Goal: Transaction & Acquisition: Purchase product/service

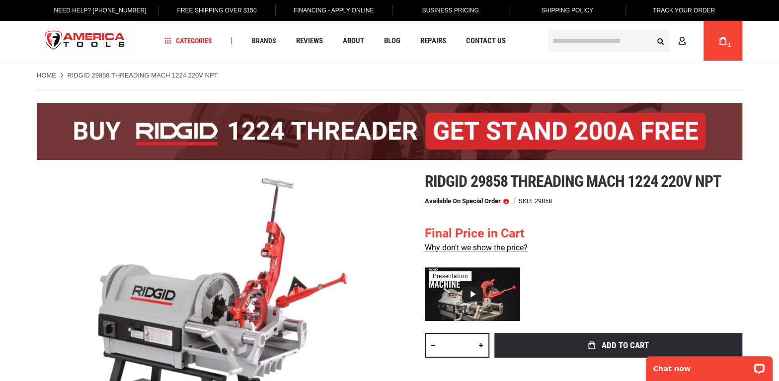
click at [592, 41] on input "text" at bounding box center [609, 41] width 122 height 22
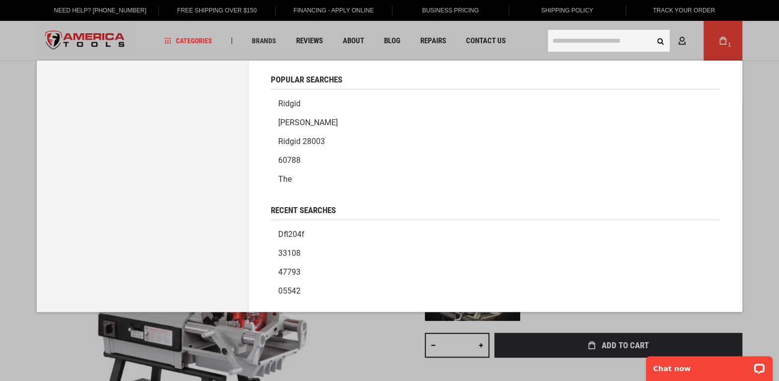
paste input "****"
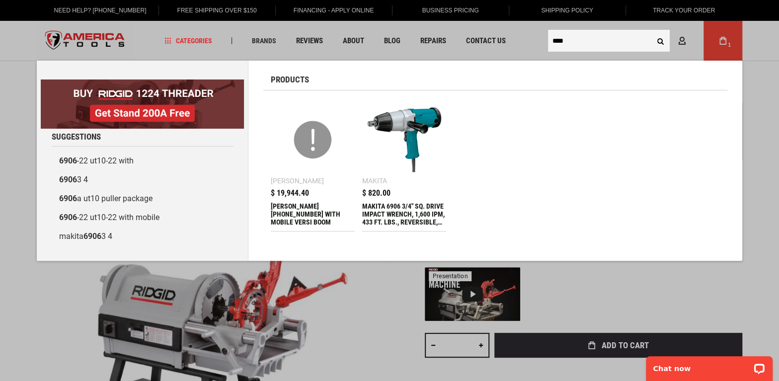
type input "****"
click at [396, 117] on img at bounding box center [404, 140] width 74 height 74
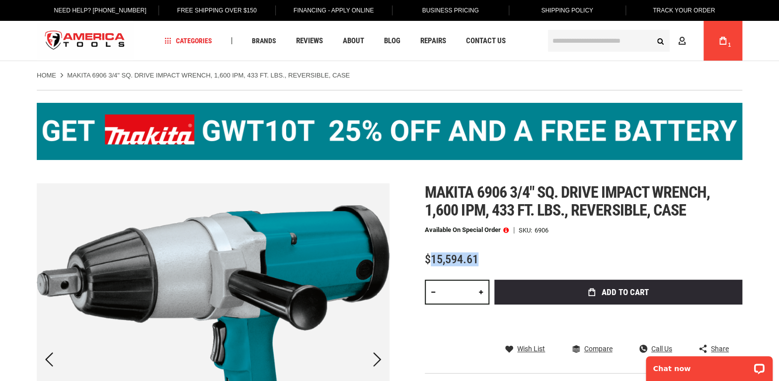
drag, startPoint x: 483, startPoint y: 261, endPoint x: 433, endPoint y: 266, distance: 49.9
click at [433, 266] on div "Makita 6906 3/4" sq. drive impact wrench, 1,600 ipm, 433 ft. lbs., reversible, …" at bounding box center [584, 309] width 318 height 252
copy span "15,594.61"
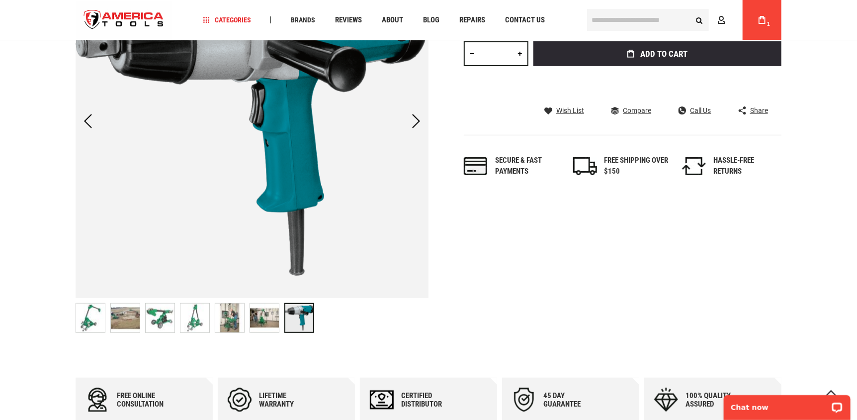
scroll to position [227, 0]
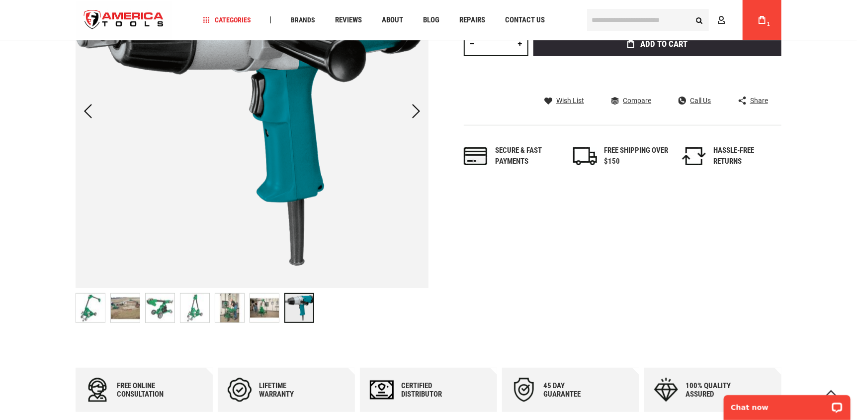
click at [91, 302] on img at bounding box center [90, 307] width 29 height 29
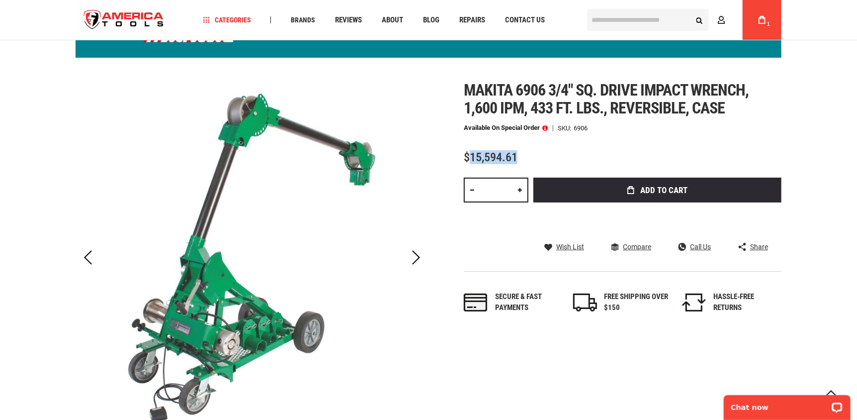
scroll to position [78, 0]
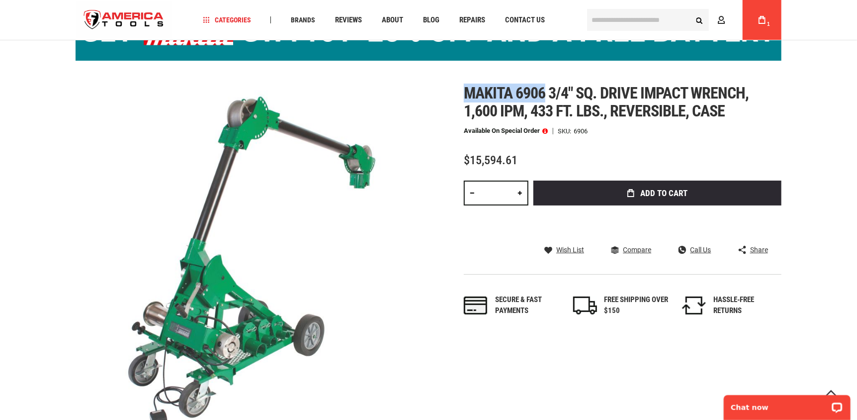
drag, startPoint x: 464, startPoint y: 88, endPoint x: 546, endPoint y: 93, distance: 82.6
click at [546, 93] on span "Makita 6906 3/4" sq. drive impact wrench, 1,600 ipm, 433 ft. lbs., reversible, …" at bounding box center [606, 102] width 285 height 37
copy span "Makita 6906"
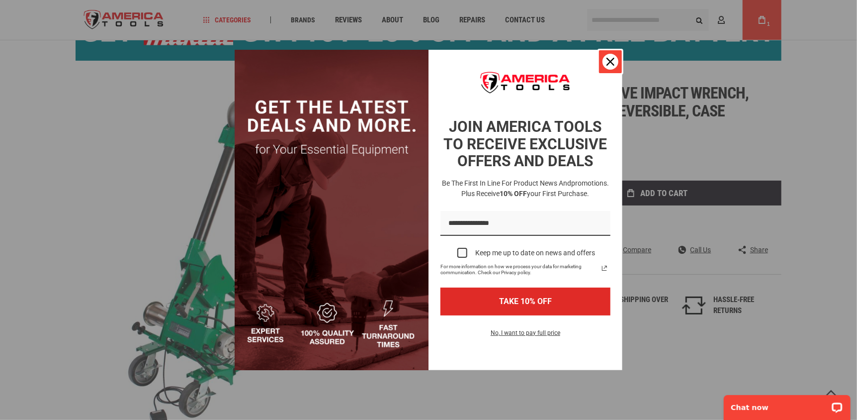
click at [610, 65] on icon "close icon" at bounding box center [610, 62] width 8 height 8
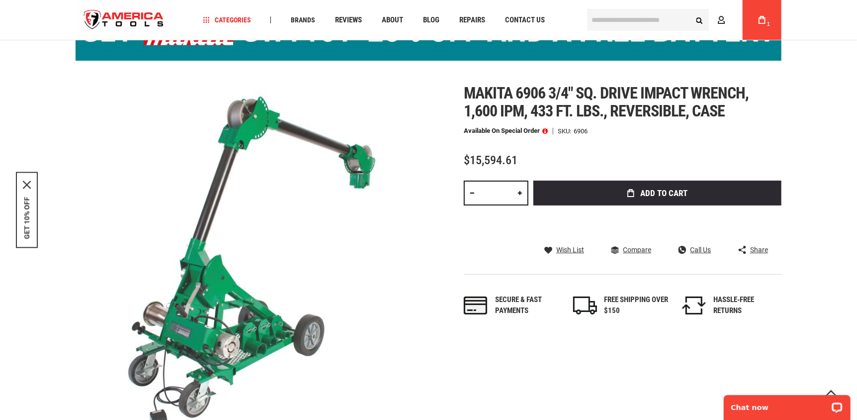
click at [553, 89] on span "Makita 6906 3/4" sq. drive impact wrench, 1,600 ipm, 433 ft. lbs., reversible, …" at bounding box center [606, 102] width 285 height 37
drag, startPoint x: 547, startPoint y: 89, endPoint x: 468, endPoint y: 91, distance: 78.6
click at [468, 91] on span "Makita 6906 3/4" sq. drive impact wrench, 1,600 ipm, 433 ft. lbs., reversible, …" at bounding box center [606, 102] width 285 height 37
copy span "Makita 6906"
click at [625, 21] on input "text" at bounding box center [648, 20] width 122 height 22
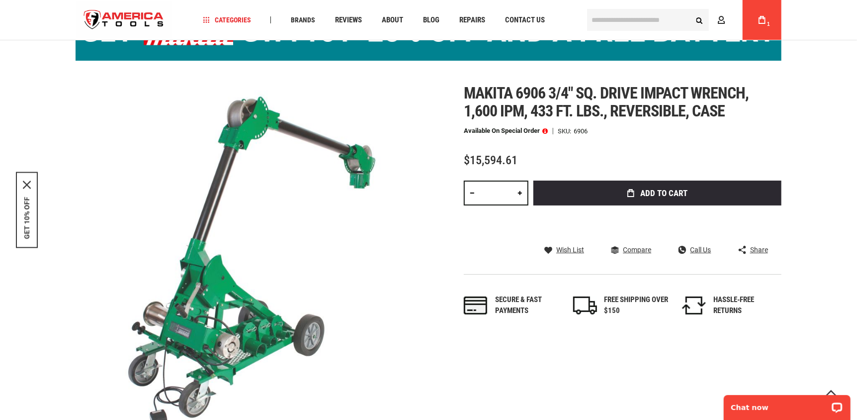
paste input "**********"
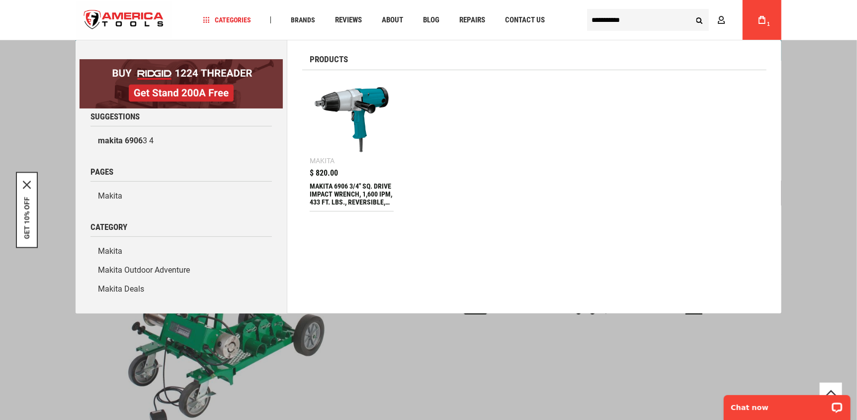
type input "**********"
click at [347, 119] on img at bounding box center [352, 120] width 74 height 74
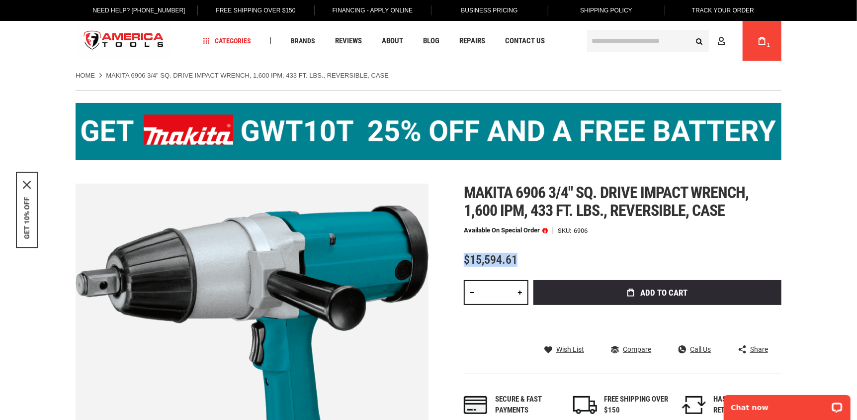
drag, startPoint x: 515, startPoint y: 255, endPoint x: 463, endPoint y: 252, distance: 52.3
click at [463, 252] on div "Skip to the end of the images gallery Skip to the beginning of the images galle…" at bounding box center [429, 379] width 706 height 393
copy span "$15,594.61"
click at [738, 237] on div "Makita 6906 3/4" sq. drive impact wrench, 1,600 ipm, 433 ft. lbs., reversible, …" at bounding box center [623, 309] width 318 height 252
click at [631, 45] on input "text" at bounding box center [648, 41] width 122 height 22
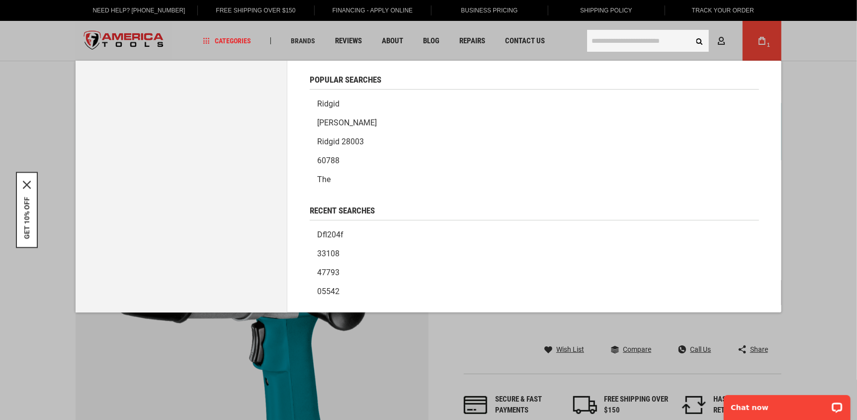
paste input "*****"
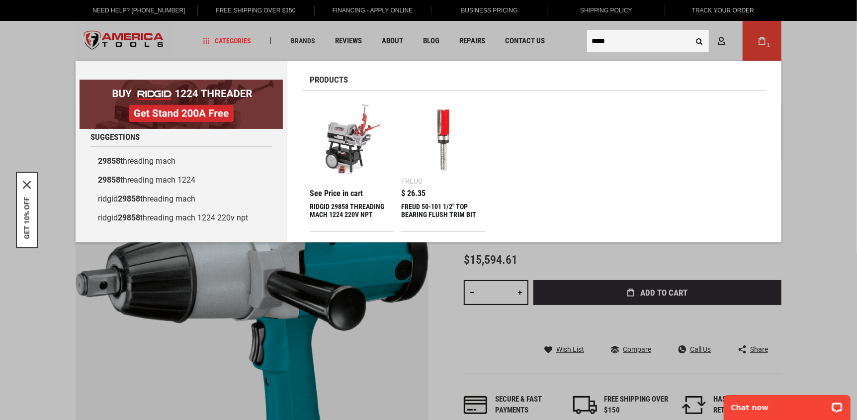
type input "*****"
click at [334, 145] on img at bounding box center [352, 140] width 74 height 74
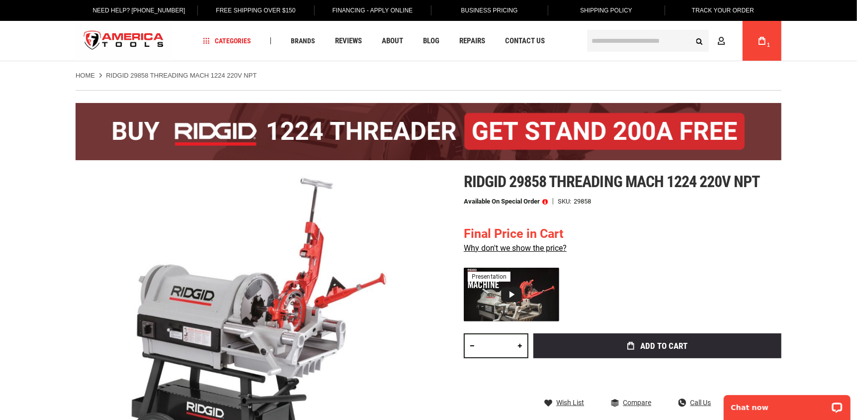
click at [775, 56] on div "My Cart 1" at bounding box center [762, 41] width 39 height 40
click at [768, 46] on span "1" at bounding box center [768, 44] width 3 height 5
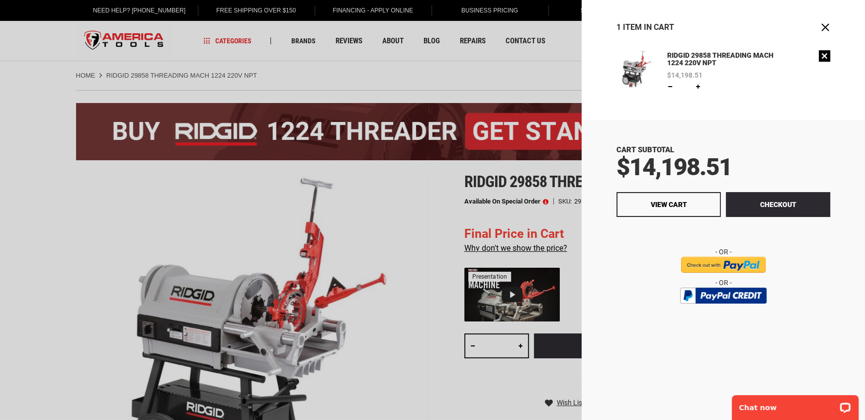
click at [824, 58] on link "Remove" at bounding box center [824, 55] width 11 height 11
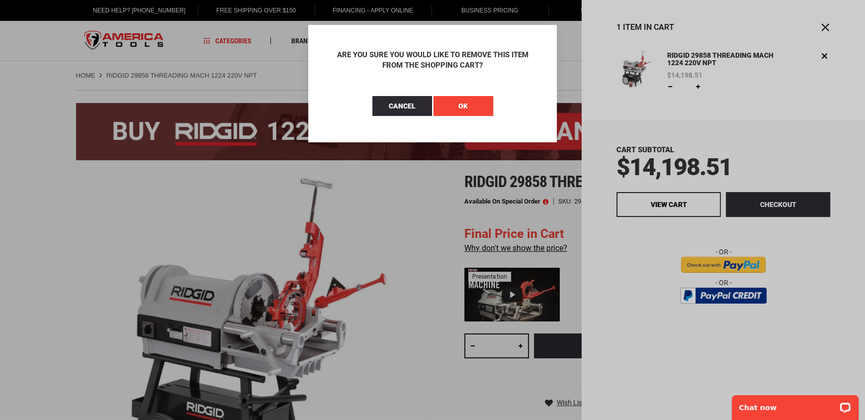
click at [461, 111] on button "OK" at bounding box center [463, 106] width 60 height 20
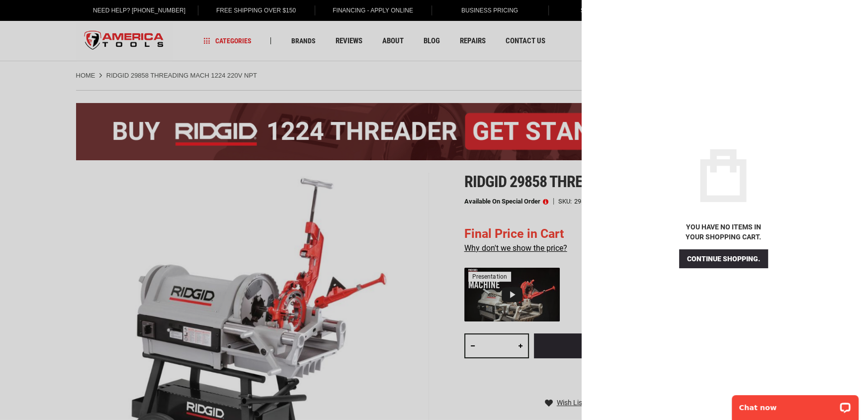
click at [545, 217] on div at bounding box center [432, 210] width 865 height 420
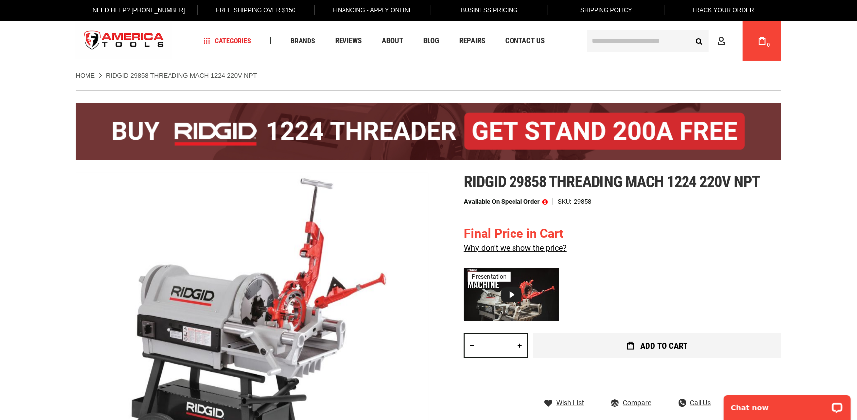
click at [662, 346] on span "Add to Cart" at bounding box center [664, 346] width 47 height 8
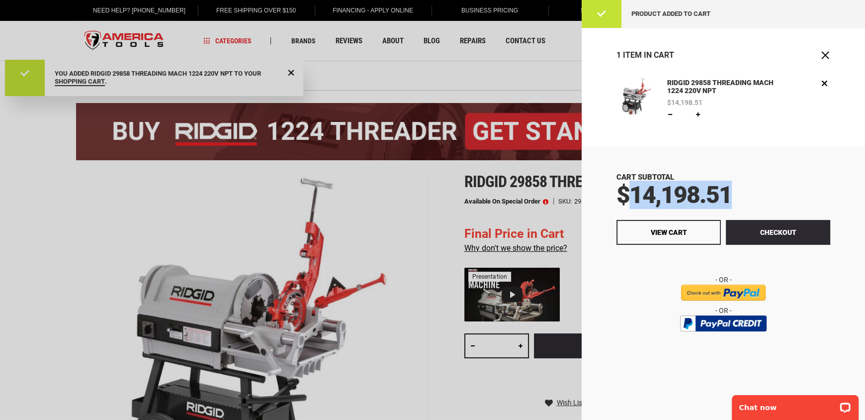
drag, startPoint x: 735, startPoint y: 191, endPoint x: 629, endPoint y: 191, distance: 105.4
click at [629, 191] on div "$14,198.51" at bounding box center [723, 195] width 214 height 24
drag, startPoint x: 612, startPoint y: 194, endPoint x: 726, endPoint y: 187, distance: 113.6
click at [726, 187] on div "Cart Subtotal $14,198.51 Checkout View Cart" at bounding box center [723, 283] width 283 height 272
copy span "$14,198.51"
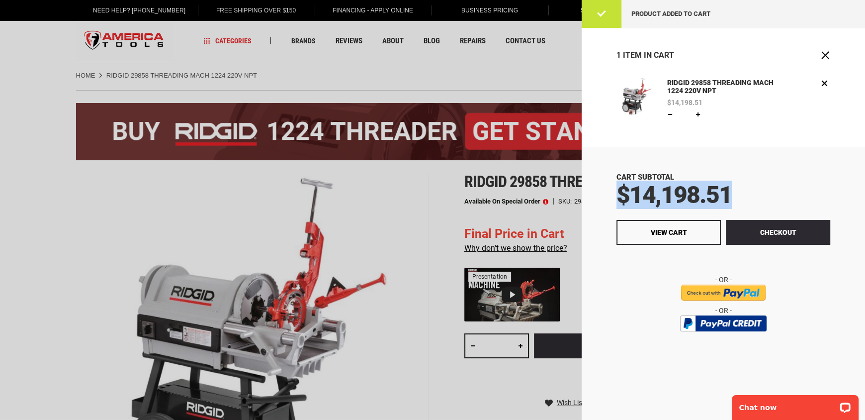
click at [826, 60] on div "1 Item in Cart" at bounding box center [723, 60] width 283 height 35
click at [827, 57] on span "Close" at bounding box center [825, 55] width 10 height 10
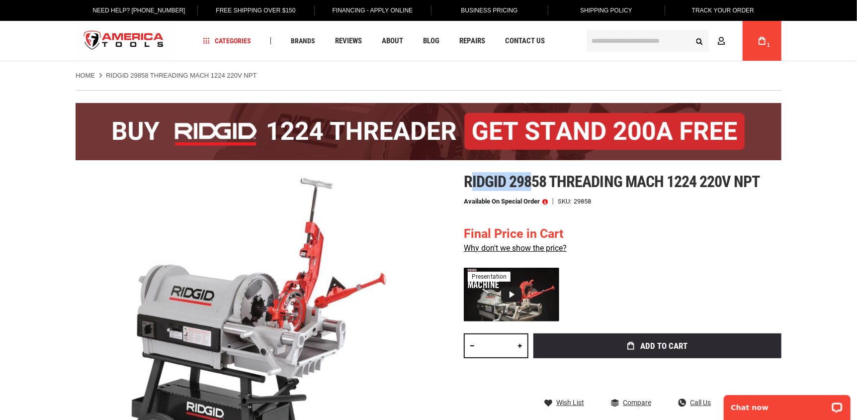
drag, startPoint x: 468, startPoint y: 180, endPoint x: 537, endPoint y: 181, distance: 69.1
click at [535, 181] on span "Ridgid 29858 threading mach 1224 220v npt" at bounding box center [612, 181] width 296 height 19
click at [540, 181] on span "Ridgid 29858 threading mach 1224 220v npt" at bounding box center [612, 181] width 296 height 19
drag, startPoint x: 544, startPoint y: 181, endPoint x: 458, endPoint y: 180, distance: 86.0
click at [458, 180] on div "Skip to the end of the images gallery Skip to the beginning of the images galle…" at bounding box center [429, 368] width 706 height 393
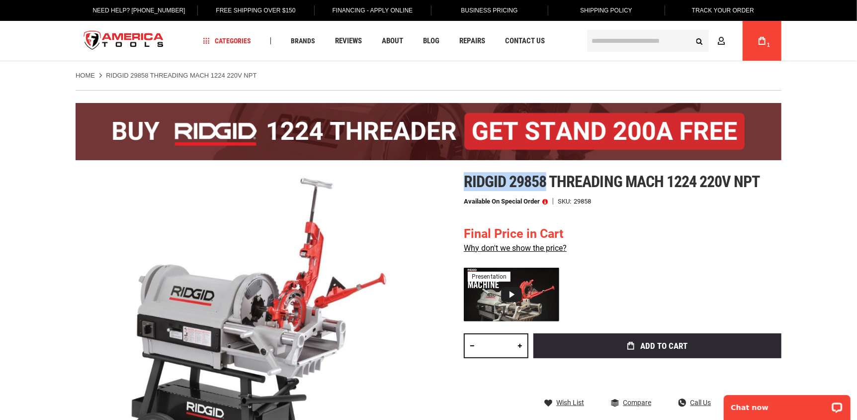
copy span "Ridgid 29858"
